Goal: Task Accomplishment & Management: Manage account settings

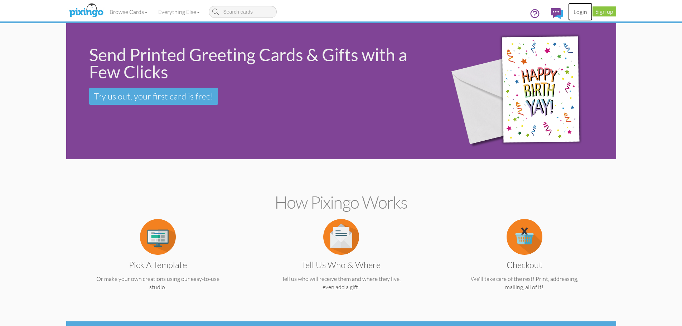
click at [580, 13] on link "Login" at bounding box center [580, 12] width 24 height 18
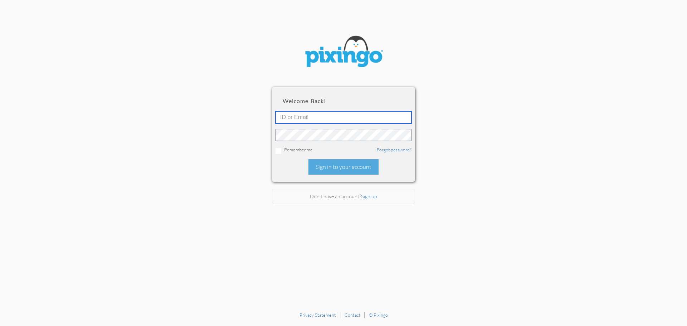
type input "[EMAIL_ADDRESS][DOMAIN_NAME]"
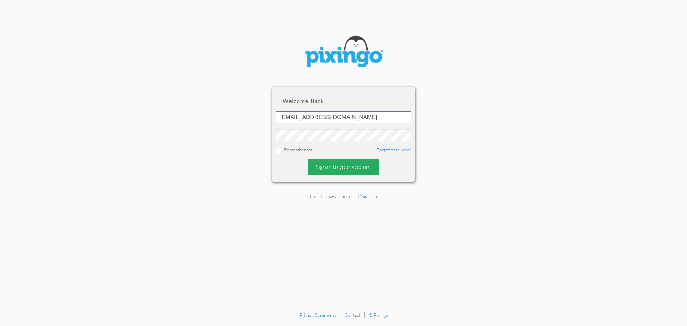
click at [345, 170] on div "Sign in to your account" at bounding box center [343, 166] width 70 height 15
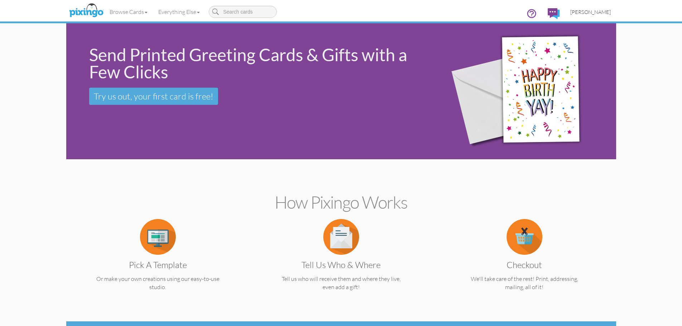
click at [597, 11] on span "[PERSON_NAME]" at bounding box center [590, 12] width 40 height 6
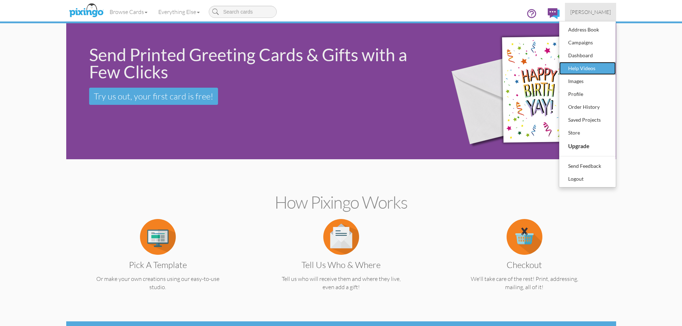
click at [595, 67] on div "Help Videos" at bounding box center [587, 68] width 42 height 11
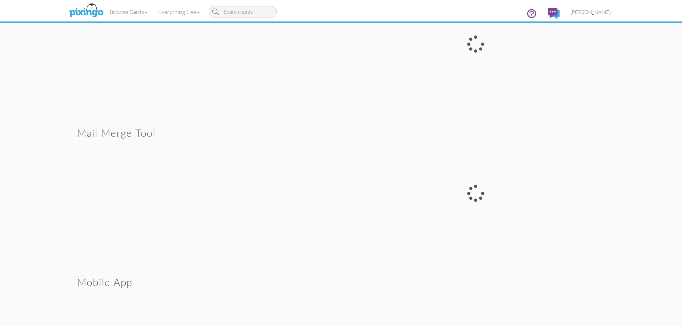
scroll to position [2383, 0]
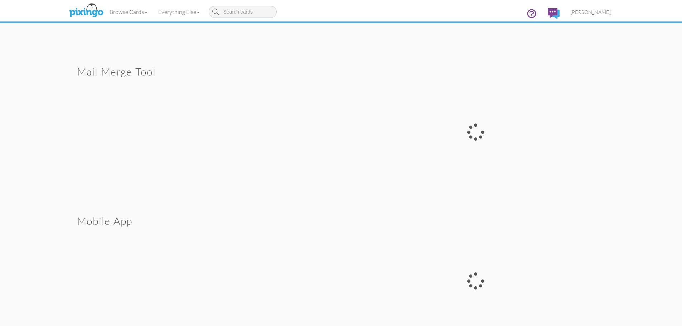
click at [471, 133] on div at bounding box center [475, 132] width 269 height 146
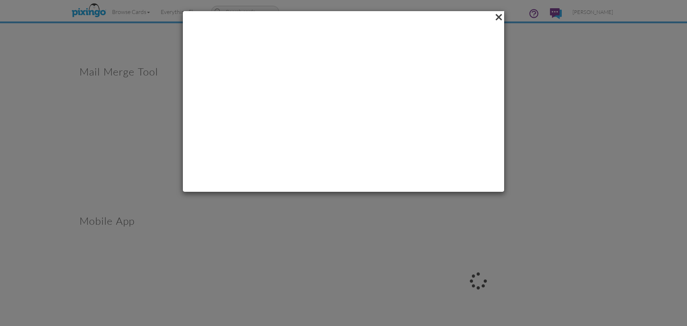
click at [498, 21] on span at bounding box center [498, 17] width 11 height 12
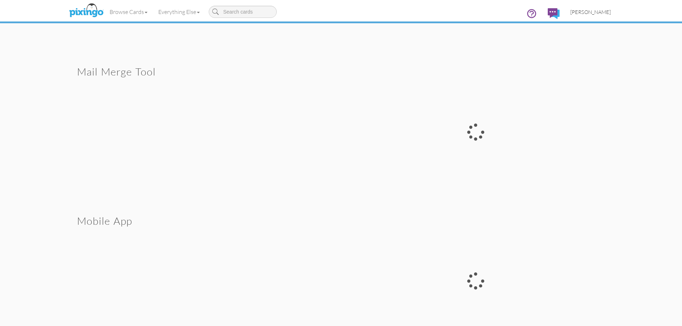
click at [592, 14] on span "[PERSON_NAME]" at bounding box center [590, 12] width 40 height 6
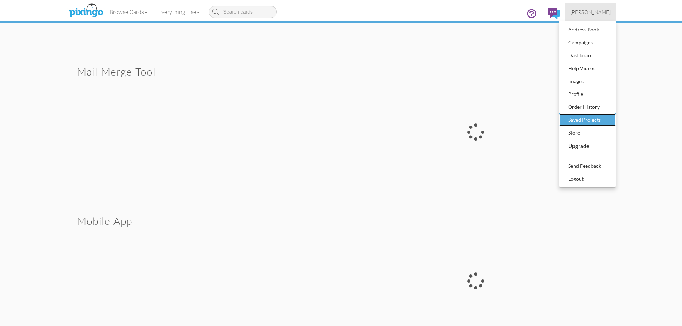
click at [587, 120] on div "Saved Projects" at bounding box center [587, 119] width 42 height 11
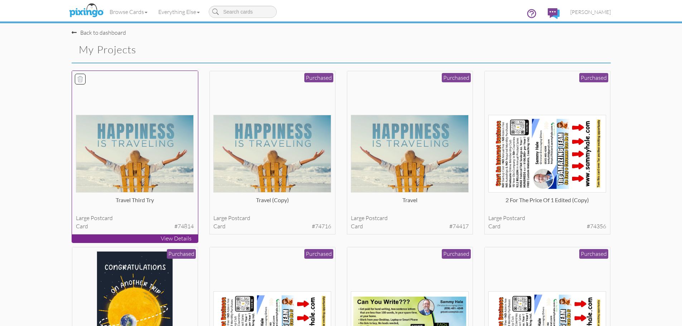
click at [136, 140] on img at bounding box center [135, 154] width 118 height 78
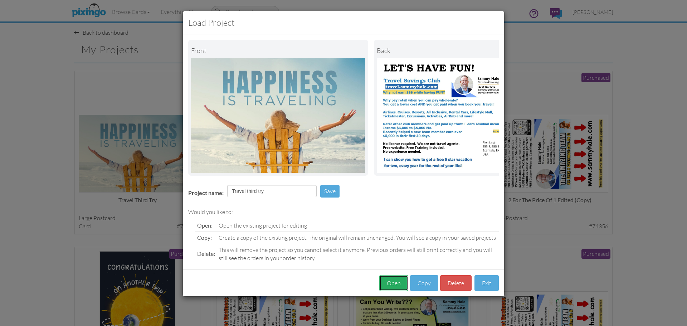
click at [390, 291] on button "Open" at bounding box center [393, 283] width 29 height 16
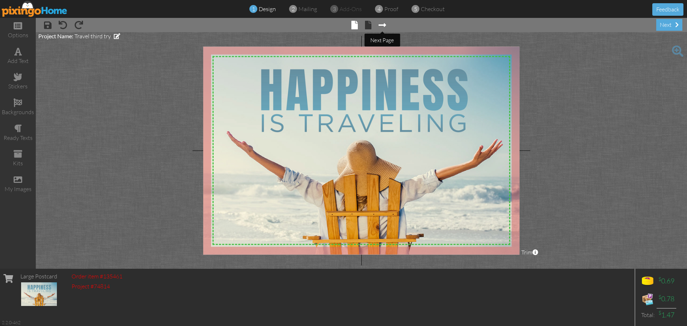
click at [385, 26] on span at bounding box center [383, 25] width 8 height 9
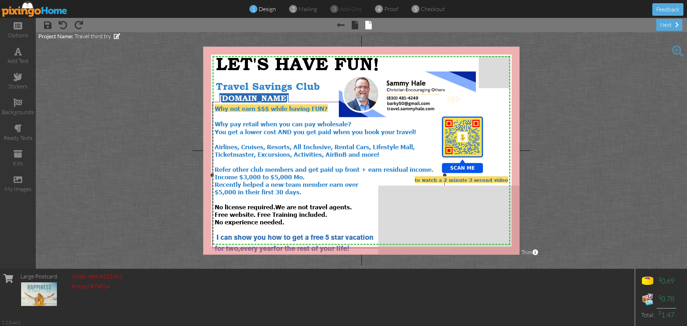
click at [308, 114] on div at bounding box center [329, 116] width 228 height 8
click at [332, 108] on div "Why not earn $$$ while having FUN?" at bounding box center [329, 108] width 228 height 8
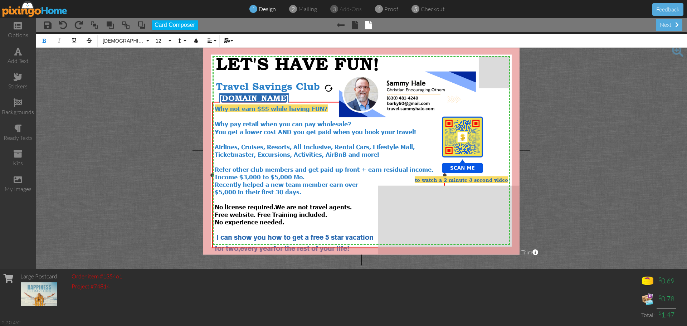
click at [332, 108] on div "Why not earn $$$ while having FUN?" at bounding box center [329, 108] width 228 height 8
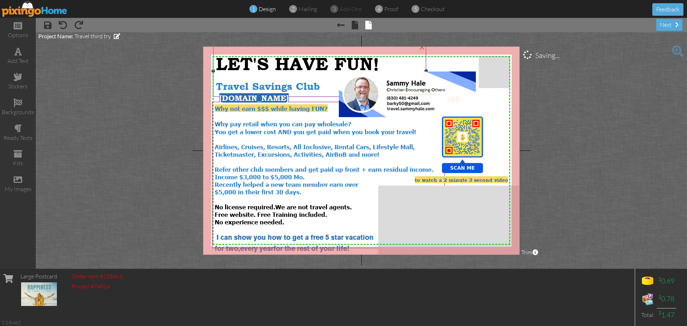
click at [292, 80] on div "Travel Savings Club" at bounding box center [320, 84] width 208 height 18
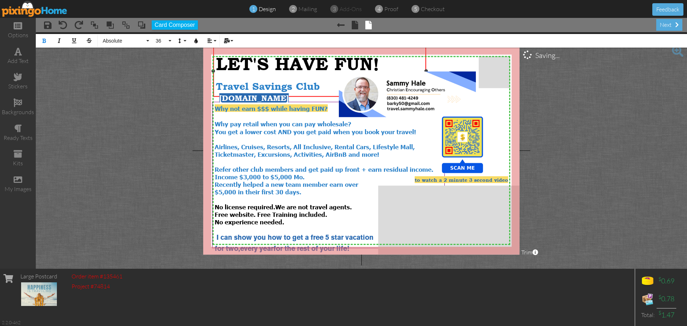
click at [218, 86] on span "Travel Savings Club" at bounding box center [268, 86] width 104 height 11
click at [381, 63] on span at bounding box center [381, 66] width 4 height 11
click at [169, 41] on button "36" at bounding box center [162, 41] width 21 height 14
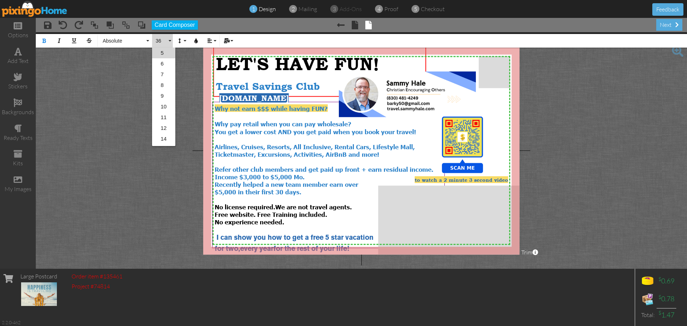
click at [165, 54] on link "5" at bounding box center [163, 53] width 23 height 11
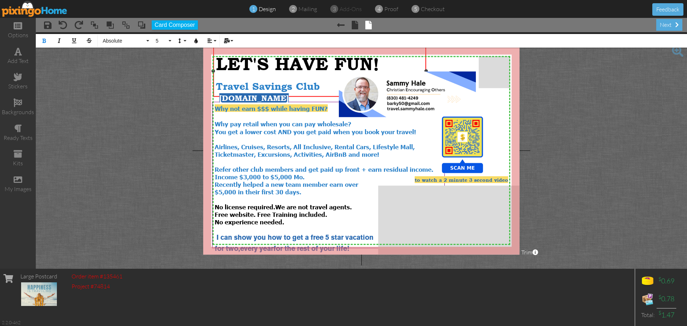
click at [280, 78] on div "Travel Savings Club" at bounding box center [320, 84] width 208 height 18
click at [216, 84] on span "Travel Savings Club" at bounding box center [268, 86] width 104 height 11
click at [170, 42] on button "20" at bounding box center [162, 41] width 21 height 14
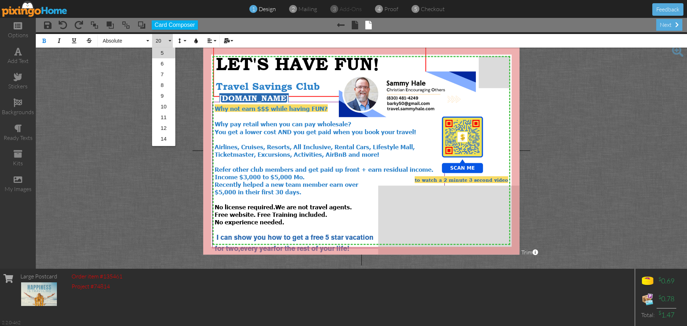
click at [169, 55] on link "5" at bounding box center [163, 53] width 23 height 11
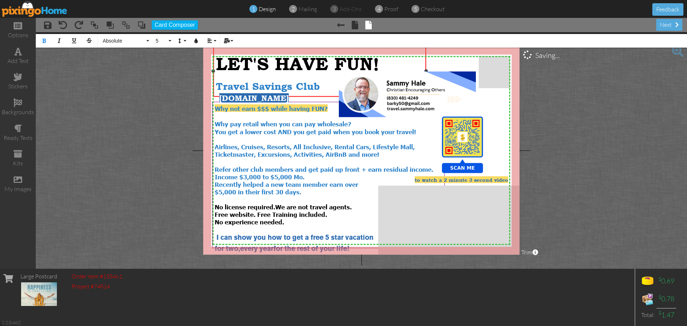
click at [391, 65] on div "LET'S HAVE FUN! ​" at bounding box center [320, 62] width 208 height 28
click at [168, 41] on button "20" at bounding box center [162, 41] width 21 height 14
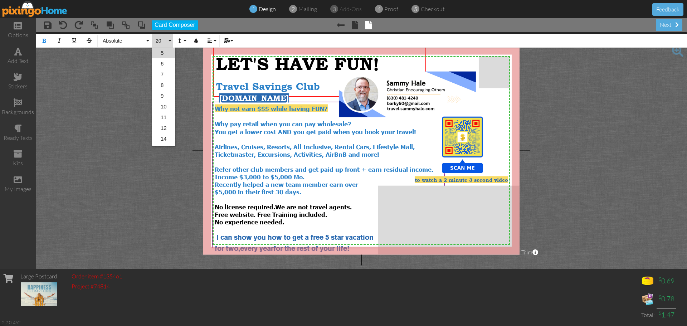
click at [166, 52] on link "5" at bounding box center [163, 53] width 23 height 11
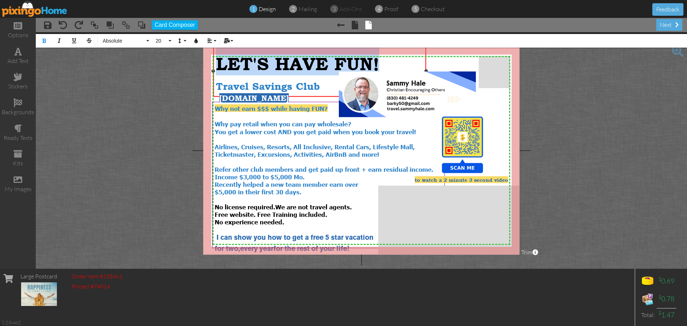
drag, startPoint x: 386, startPoint y: 63, endPoint x: 221, endPoint y: 60, distance: 165.3
click at [221, 60] on div "LET'S HAVE FUN! ​ ​" at bounding box center [320, 62] width 208 height 28
click at [168, 42] on button "36" at bounding box center [162, 41] width 21 height 14
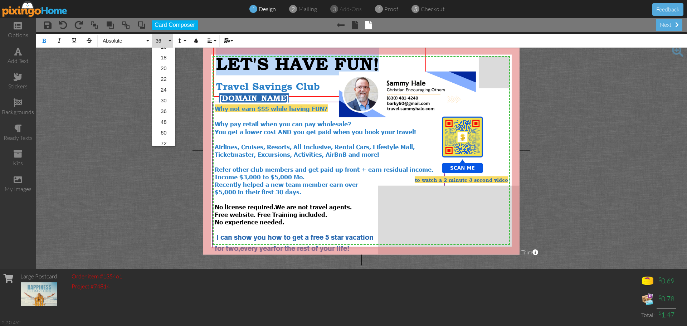
scroll to position [116, 0]
click at [166, 87] on link "30" at bounding box center [163, 87] width 23 height 11
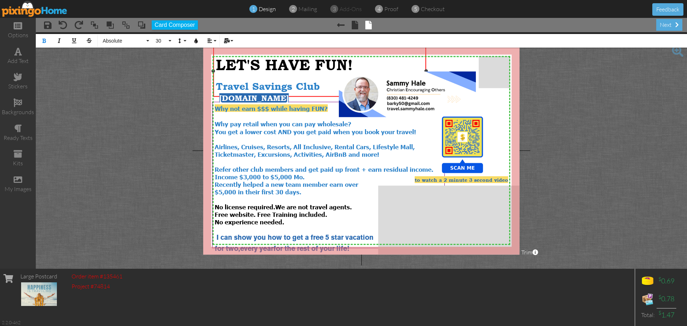
click at [217, 86] on span "Travel Savings Club" at bounding box center [268, 86] width 104 height 11
drag, startPoint x: 322, startPoint y: 86, endPoint x: 218, endPoint y: 83, distance: 104.9
click at [218, 83] on div "​ Travel Savings Club" at bounding box center [320, 84] width 208 height 18
click at [169, 41] on button "20" at bounding box center [162, 41] width 21 height 14
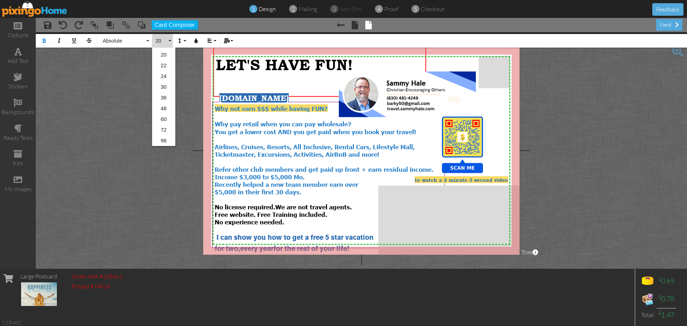
scroll to position [0, 0]
click at [167, 51] on link "5" at bounding box center [163, 53] width 23 height 11
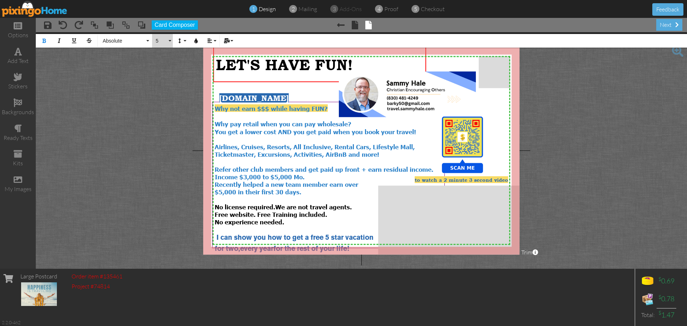
click at [171, 41] on button "5" at bounding box center [162, 41] width 21 height 14
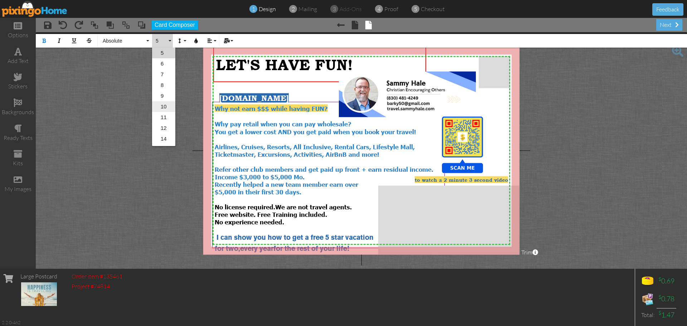
click at [164, 105] on link "10" at bounding box center [163, 106] width 23 height 11
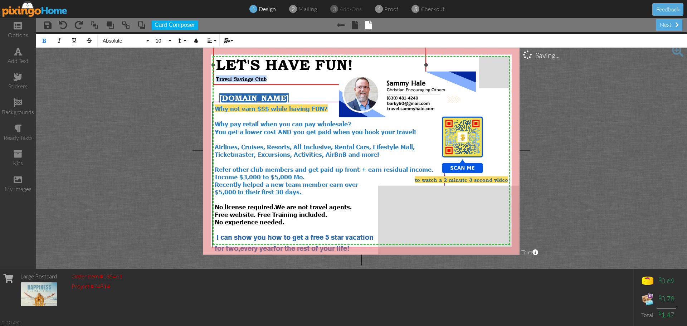
drag, startPoint x: 269, startPoint y: 79, endPoint x: 215, endPoint y: 80, distance: 54.0
click at [215, 80] on div "LET'S HAVE FUN! ​ ​ ​ Travel Savings Club" at bounding box center [319, 65] width 213 height 40
click at [168, 40] on button "10" at bounding box center [162, 41] width 21 height 14
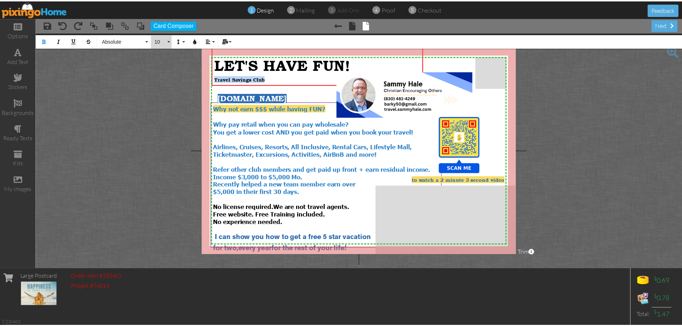
scroll to position [10, 0]
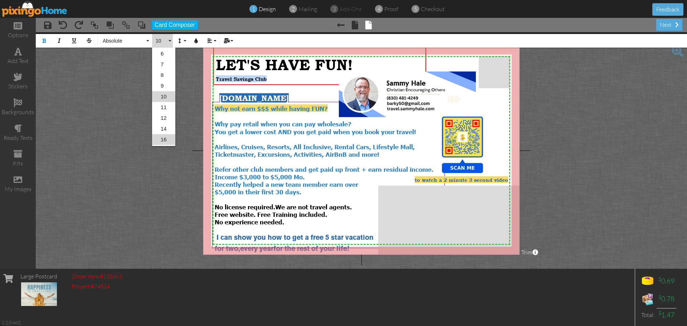
click at [167, 137] on link "16" at bounding box center [163, 139] width 23 height 11
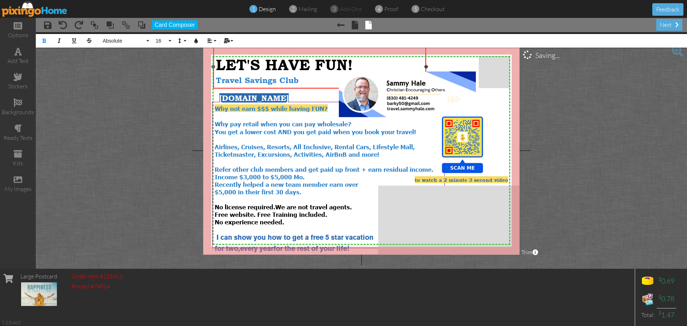
click at [315, 80] on div "​ Travel Savings Club" at bounding box center [320, 79] width 208 height 9
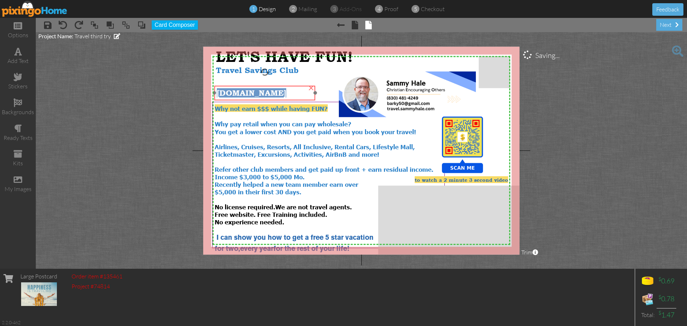
drag, startPoint x: 269, startPoint y: 98, endPoint x: 266, endPoint y: 93, distance: 5.6
click at [266, 93] on span "[DOMAIN_NAME]" at bounding box center [251, 92] width 69 height 9
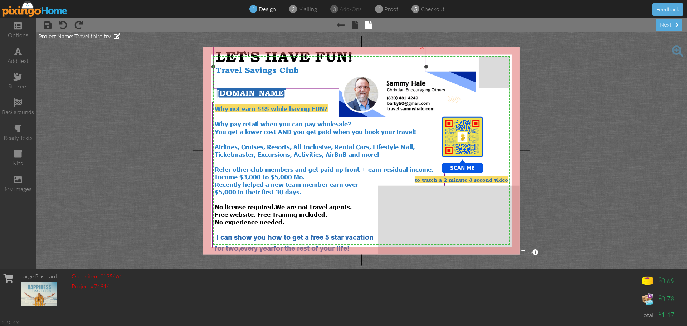
click at [288, 65] on span "LET'S HAVE FUN!" at bounding box center [284, 57] width 137 height 18
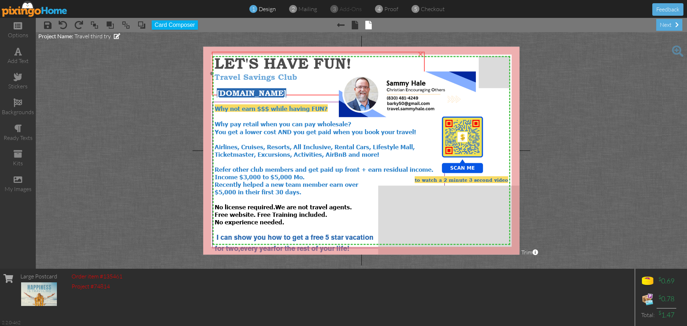
drag, startPoint x: 288, startPoint y: 64, endPoint x: 287, endPoint y: 71, distance: 6.9
click at [287, 71] on span "LET'S HAVE FUN!" at bounding box center [282, 63] width 137 height 18
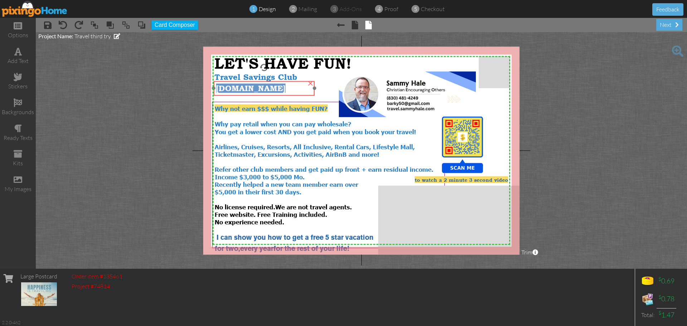
drag, startPoint x: 271, startPoint y: 94, endPoint x: 270, endPoint y: 89, distance: 4.7
click at [270, 89] on span "[DOMAIN_NAME]" at bounding box center [250, 88] width 69 height 9
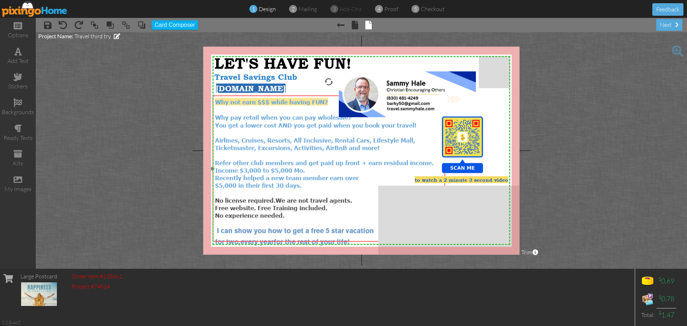
drag, startPoint x: 320, startPoint y: 130, endPoint x: 320, endPoint y: 124, distance: 6.5
click at [320, 124] on span "You get a lower cost AND you get paid when you book your travel! Airlines, Crui…" at bounding box center [324, 143] width 219 height 45
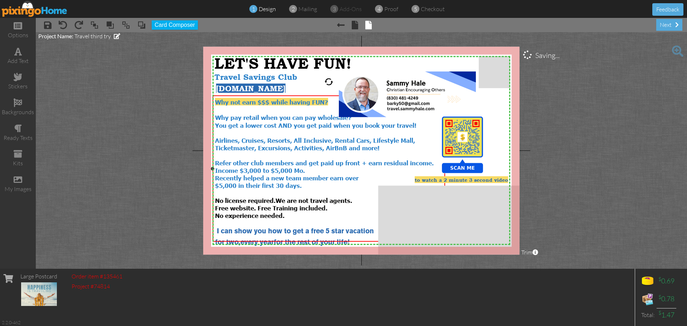
click at [217, 102] on span "Why not earn $$$ while having FUN?" at bounding box center [271, 102] width 113 height 8
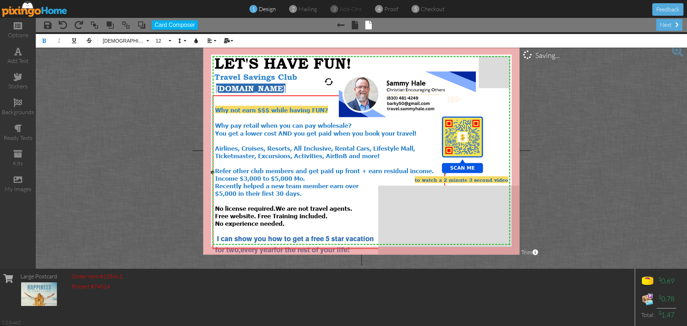
click at [225, 100] on div "​" at bounding box center [329, 102] width 228 height 8
click at [232, 101] on div "Hey" at bounding box center [329, 102] width 228 height 8
drag, startPoint x: 232, startPoint y: 101, endPoint x: 216, endPoint y: 101, distance: 15.7
click at [216, 101] on div "Hey" at bounding box center [329, 102] width 228 height 8
click at [198, 44] on button "Colors" at bounding box center [196, 41] width 14 height 14
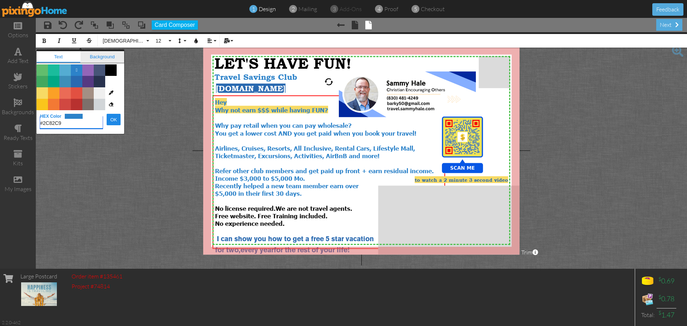
click at [113, 57] on span "Background" at bounding box center [103, 56] width 44 height 11
type input "#F7DA64"
click at [111, 80] on span "Color #FFFFFF" at bounding box center [110, 81] width 11 height 11
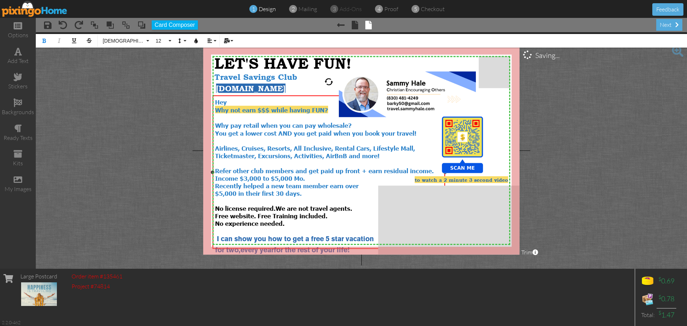
click at [231, 101] on div "Hey" at bounding box center [329, 102] width 228 height 8
click at [228, 40] on icon "button" at bounding box center [226, 40] width 5 height 5
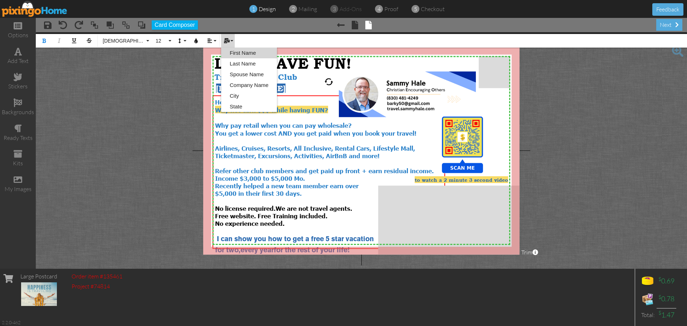
click at [238, 52] on link "First Name" at bounding box center [249, 53] width 56 height 11
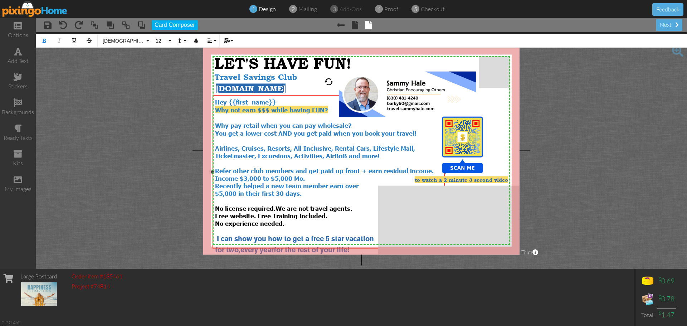
click at [357, 197] on div "No license required. We are not travel agents. Free website. Free Training incl…" at bounding box center [329, 208] width 228 height 23
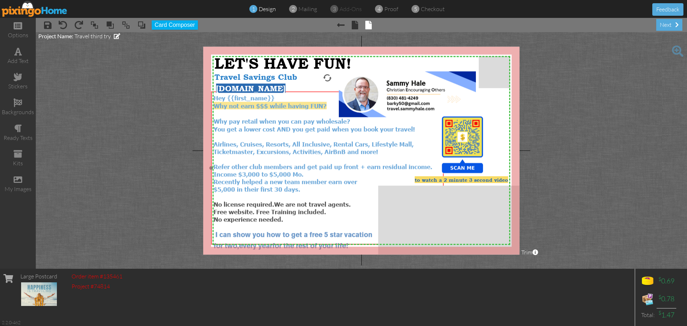
drag, startPoint x: 312, startPoint y: 188, endPoint x: 311, endPoint y: 184, distance: 4.2
click at [311, 185] on div "$5,000 in their first 30 days." at bounding box center [328, 189] width 228 height 8
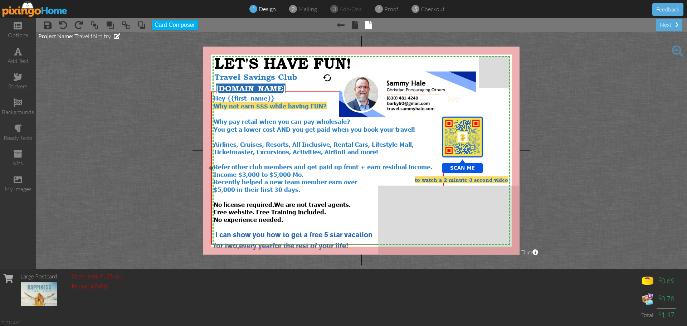
click at [289, 99] on div "Hey {{first_name}}" at bounding box center [328, 98] width 228 height 8
click at [278, 98] on div "Hey {{first_name}}" at bounding box center [328, 98] width 228 height 8
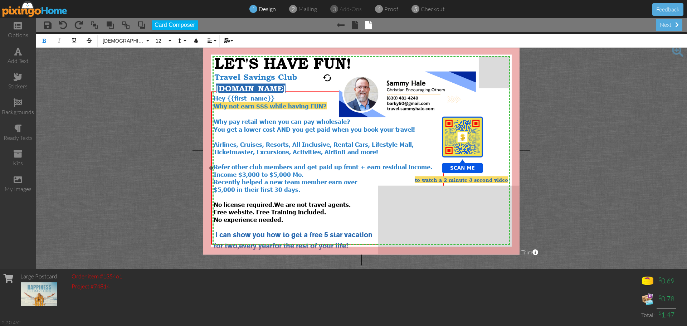
click at [296, 164] on span "You get a lower cost AND you get paid when you book your travel! Airlines, Crui…" at bounding box center [323, 147] width 219 height 45
click at [276, 99] on div "Hey {{first_name}}" at bounding box center [328, 98] width 228 height 8
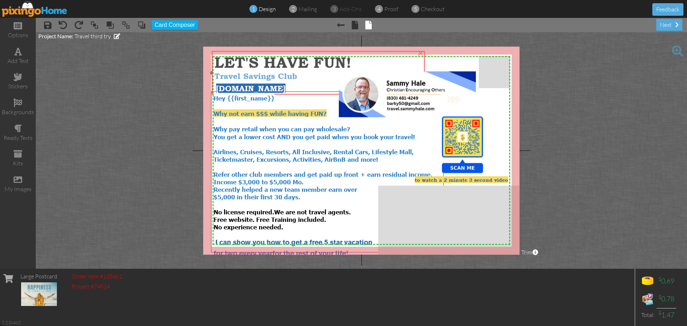
click at [278, 75] on span "Travel Savings Club" at bounding box center [255, 76] width 83 height 9
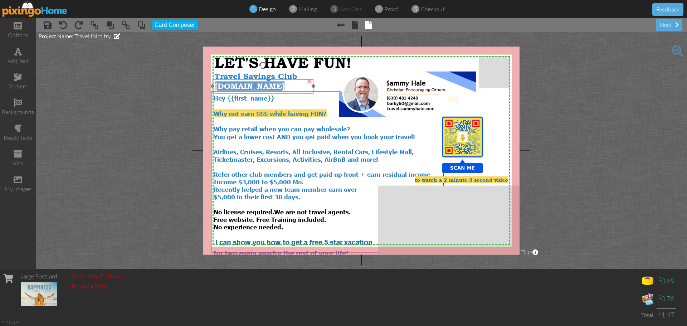
click at [283, 87] on span "[DOMAIN_NAME]" at bounding box center [249, 86] width 69 height 9
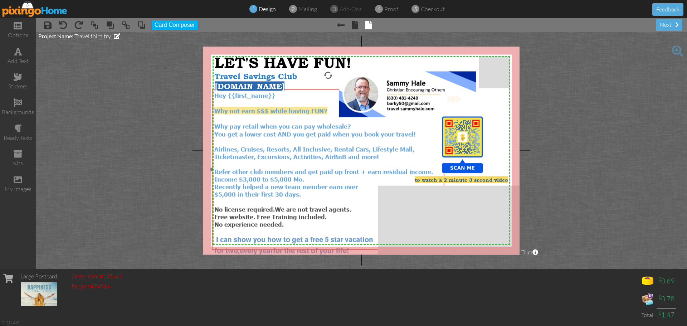
click at [325, 175] on div "Income $3,000 to $5,000 Mo." at bounding box center [328, 179] width 228 height 8
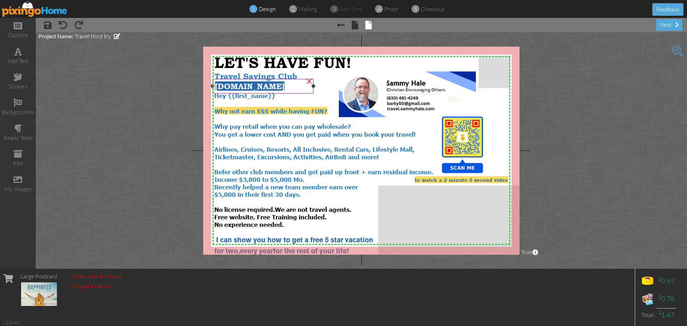
click at [284, 90] on span "[DOMAIN_NAME]" at bounding box center [249, 86] width 69 height 9
click at [268, 88] on span "[DOMAIN_NAME]" at bounding box center [249, 85] width 69 height 9
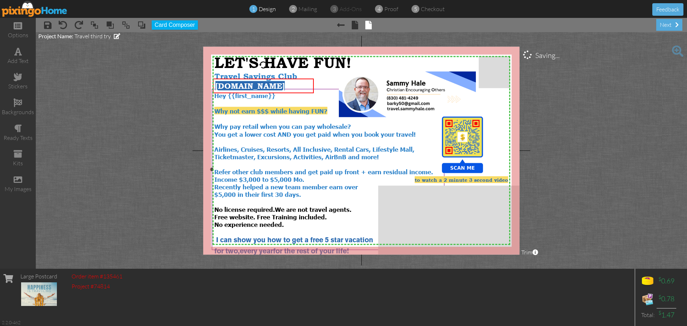
click at [293, 167] on span "You get a lower cost AND you get paid when you book your travel! Airlines, Crui…" at bounding box center [323, 152] width 219 height 45
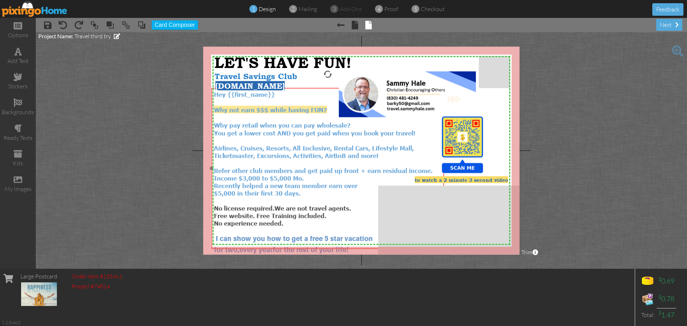
click at [292, 166] on span "You get a lower cost AND you get paid when you book your travel! Airlines, Crui…" at bounding box center [323, 151] width 219 height 45
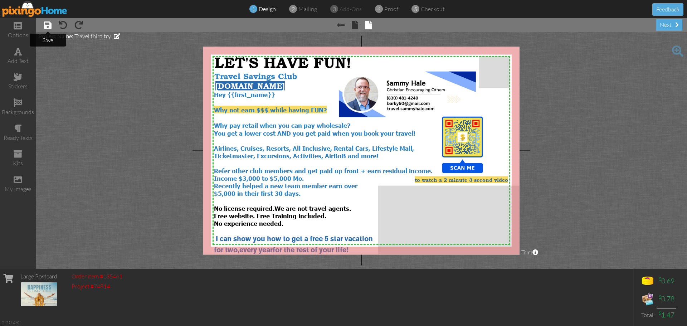
click at [48, 25] on span at bounding box center [48, 25] width 8 height 9
click at [23, 12] on img at bounding box center [35, 9] width 66 height 16
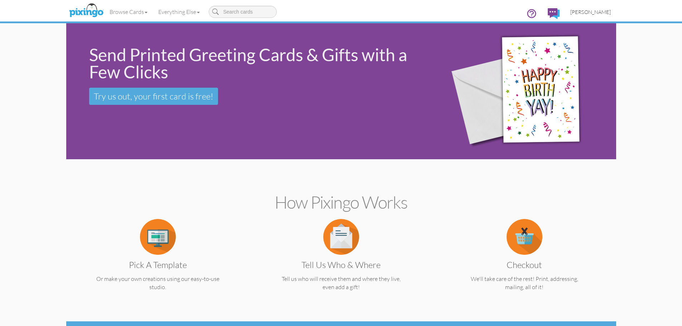
click at [595, 14] on span "[PERSON_NAME]" at bounding box center [590, 12] width 40 height 6
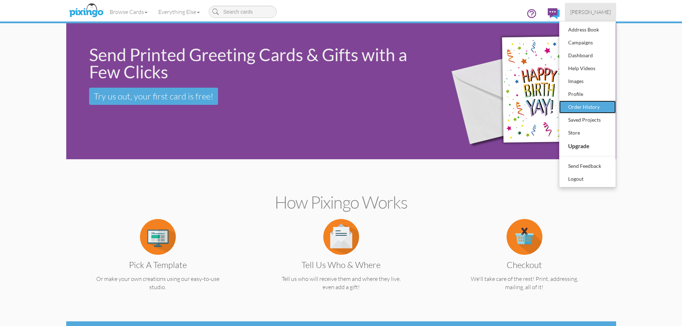
click at [595, 104] on div "Order History" at bounding box center [587, 107] width 42 height 11
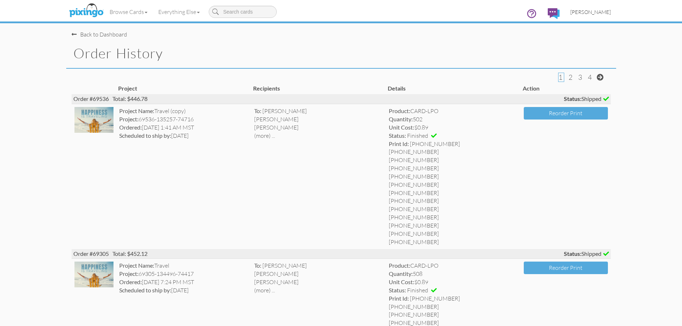
click at [596, 13] on span "[PERSON_NAME]" at bounding box center [590, 12] width 40 height 6
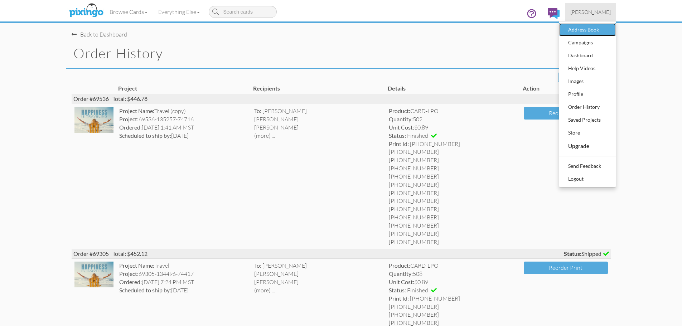
click at [575, 32] on div "Address Book" at bounding box center [587, 29] width 42 height 11
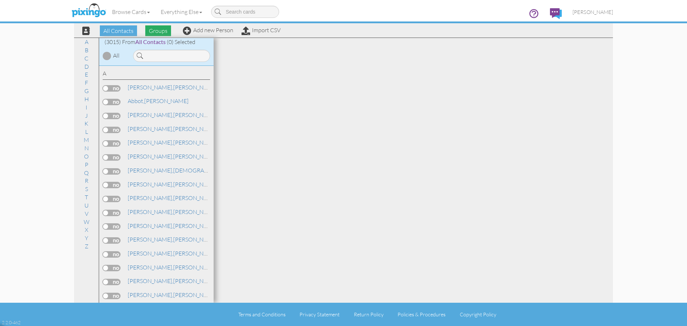
click at [159, 33] on span "Groups" at bounding box center [158, 30] width 26 height 11
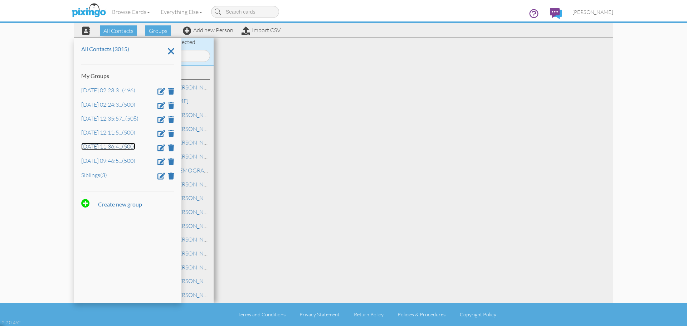
click at [108, 148] on link "[DATE] 11:36:4 ... (500)" at bounding box center [108, 146] width 54 height 7
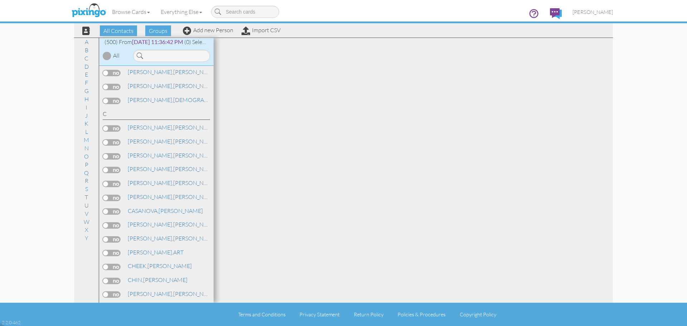
scroll to position [908, 0]
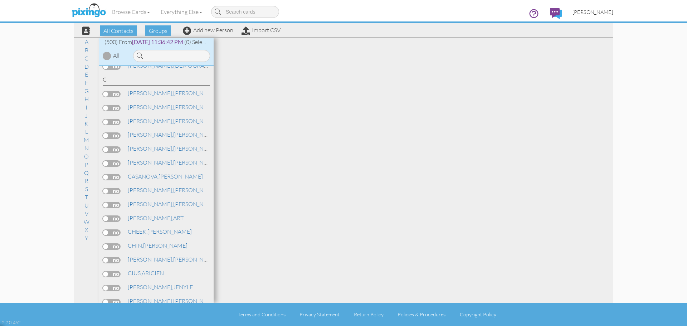
click at [597, 15] on span "[PERSON_NAME]" at bounding box center [592, 12] width 40 height 6
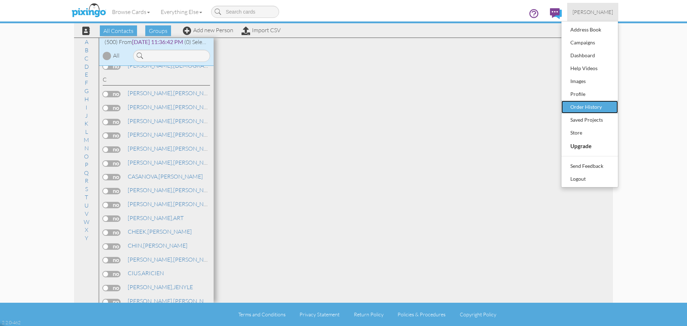
click at [587, 106] on div "Order History" at bounding box center [590, 107] width 42 height 11
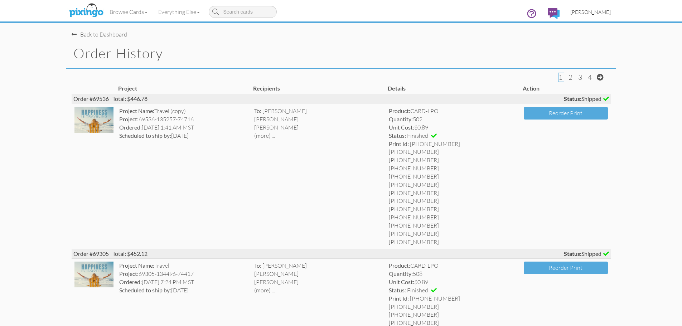
click at [590, 12] on span "[PERSON_NAME]" at bounding box center [590, 12] width 40 height 6
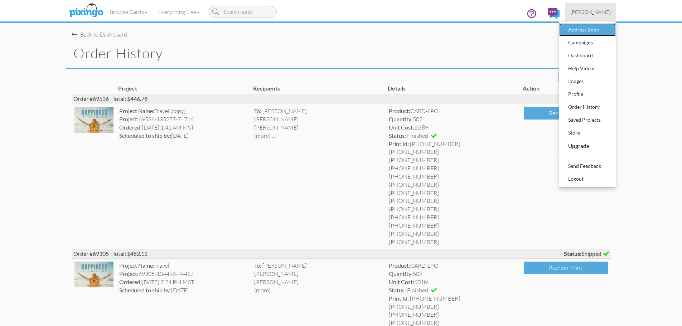
click at [584, 30] on div "Address Book" at bounding box center [587, 29] width 42 height 11
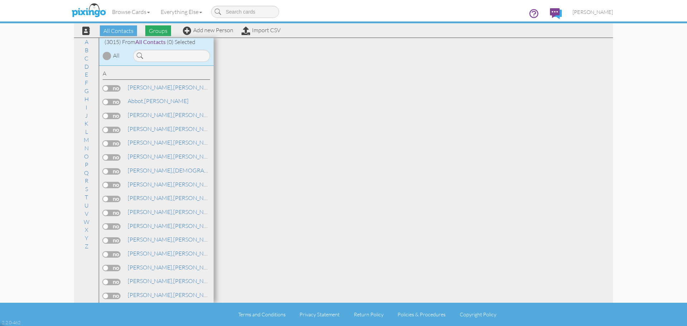
click at [155, 31] on span "Groups" at bounding box center [158, 30] width 26 height 11
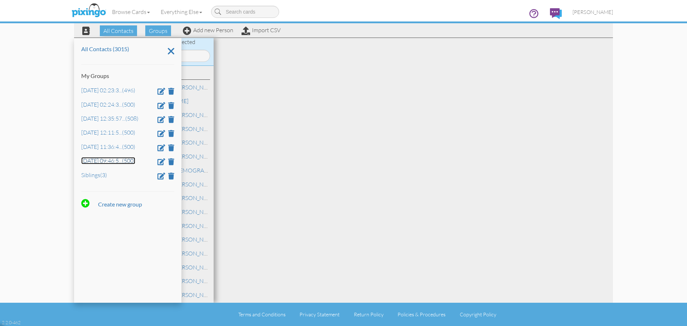
click at [104, 159] on link "[DATE] 09:46:5 ... (500)" at bounding box center [108, 160] width 54 height 7
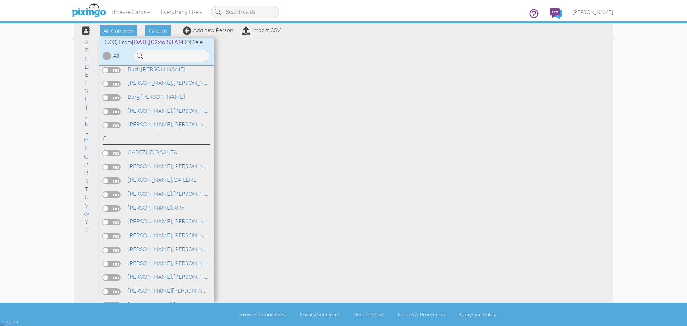
scroll to position [868, 0]
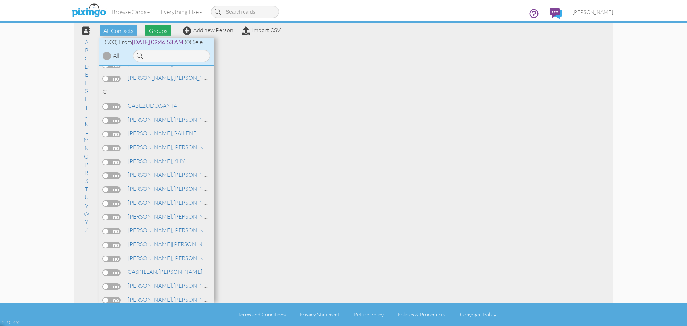
click at [160, 33] on span "Groups" at bounding box center [158, 30] width 26 height 11
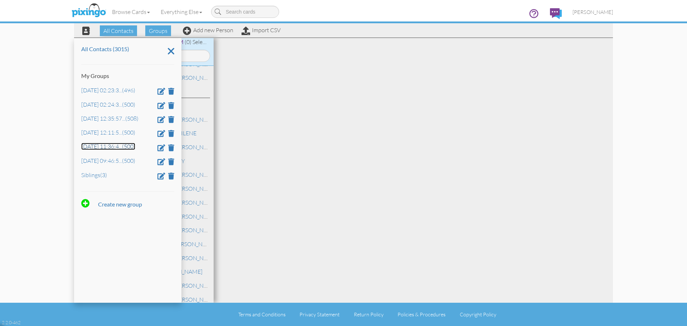
click at [107, 149] on link "[DATE] 11:36:4 ... (500)" at bounding box center [108, 146] width 54 height 7
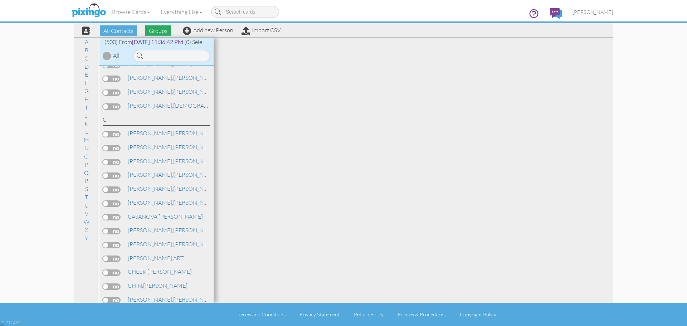
click at [158, 31] on span "Groups" at bounding box center [158, 30] width 26 height 11
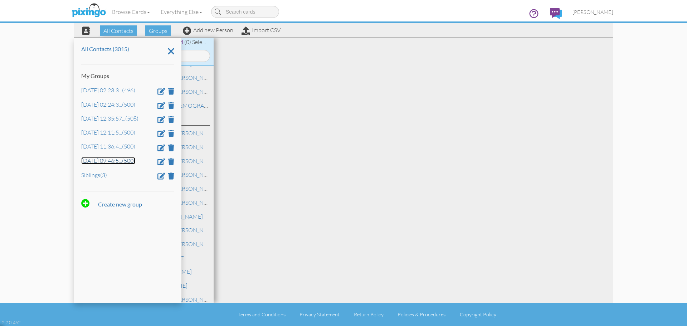
click at [102, 162] on link "[DATE] 09:46:5 ... (500)" at bounding box center [108, 160] width 54 height 7
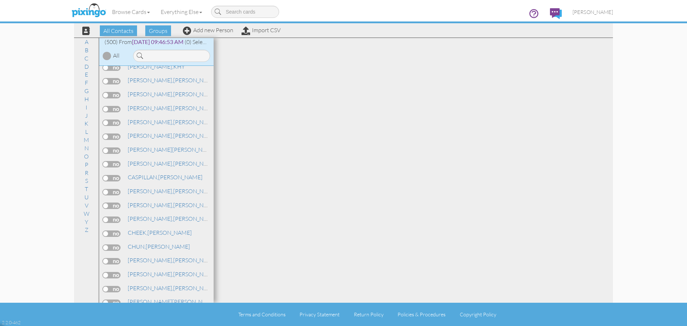
scroll to position [966, 0]
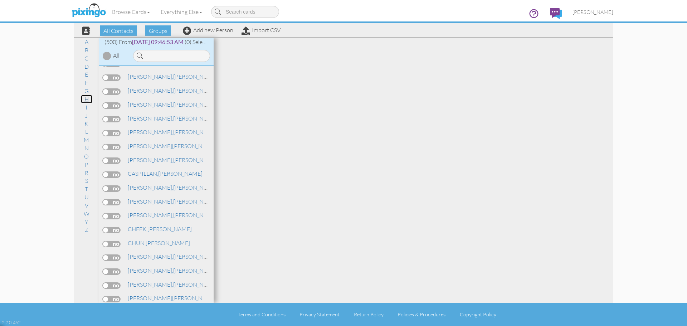
click at [86, 101] on link "H" at bounding box center [86, 99] width 11 height 9
click at [87, 134] on link "L" at bounding box center [87, 131] width 10 height 9
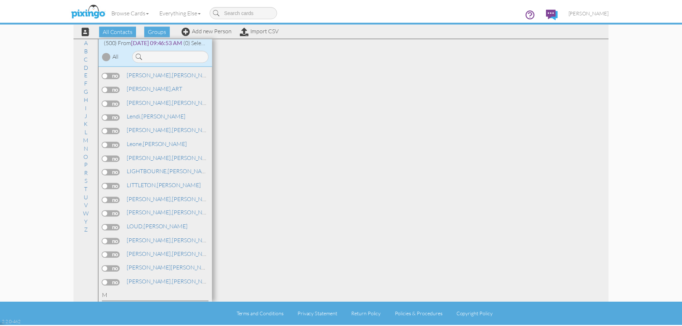
scroll to position [3696, 0]
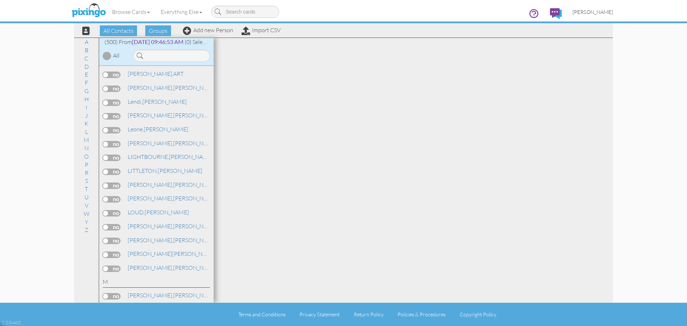
click at [595, 11] on span "[PERSON_NAME]" at bounding box center [592, 12] width 40 height 6
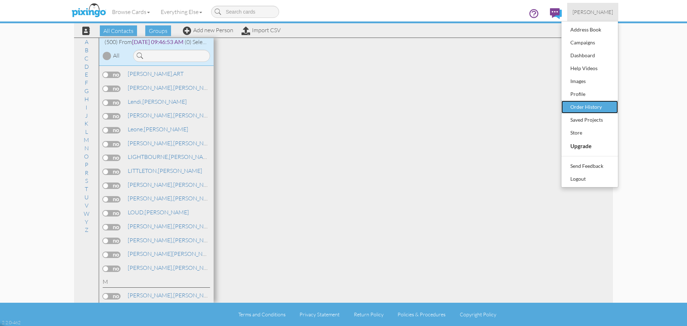
click at [587, 106] on div "Order History" at bounding box center [590, 107] width 42 height 11
